Goal: Navigation & Orientation: Find specific page/section

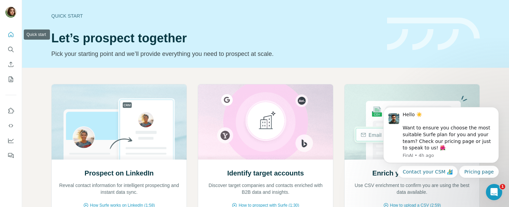
click at [12, 38] on icon "Quick start" at bounding box center [10, 34] width 7 height 7
click at [9, 83] on button "My lists" at bounding box center [10, 79] width 11 height 12
